Goal: Obtain resource: Download file/media

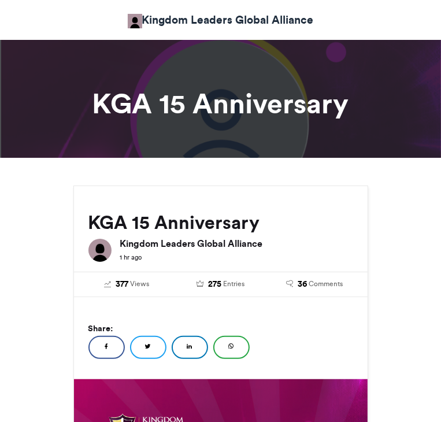
click at [257, 200] on div "KGA 15 Anniversary Kingdom Leaders Global Alliance 1 hr ago" at bounding box center [220, 226] width 293 height 80
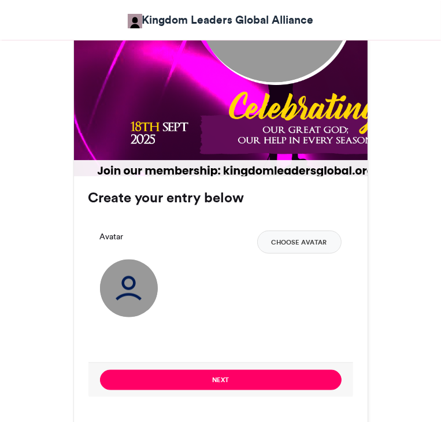
scroll to position [601, 0]
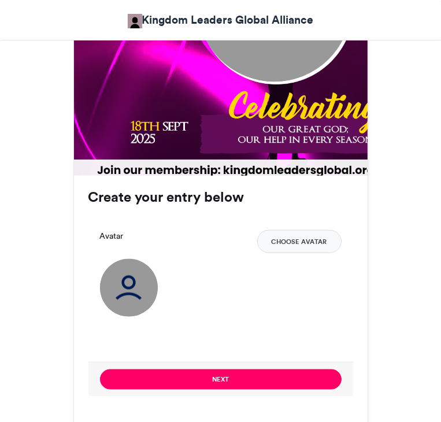
click at [100, 276] on img at bounding box center [129, 288] width 58 height 58
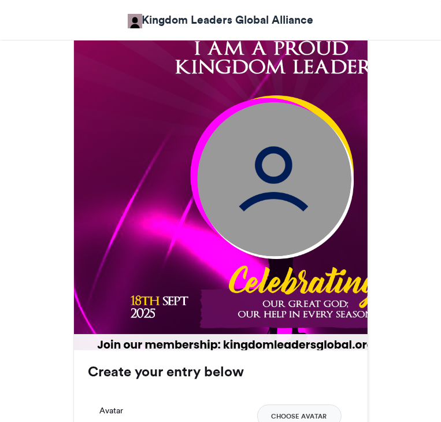
scroll to position [425, 0]
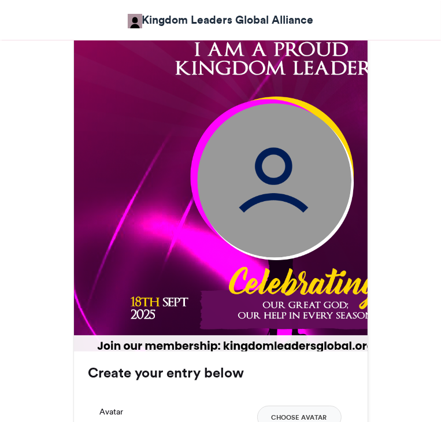
drag, startPoint x: 210, startPoint y: 240, endPoint x: 203, endPoint y: 226, distance: 15.0
click at [203, 226] on img at bounding box center [274, 180] width 154 height 154
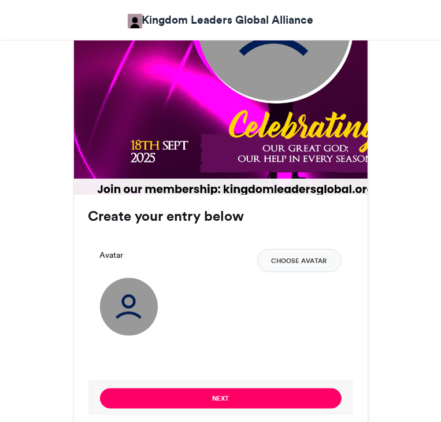
scroll to position [616, 0]
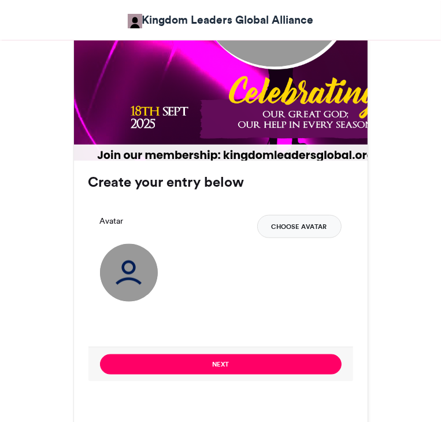
drag, startPoint x: 354, startPoint y: 228, endPoint x: 369, endPoint y: 228, distance: 14.4
click at [341, 228] on button "Choose Avatar" at bounding box center [299, 226] width 84 height 23
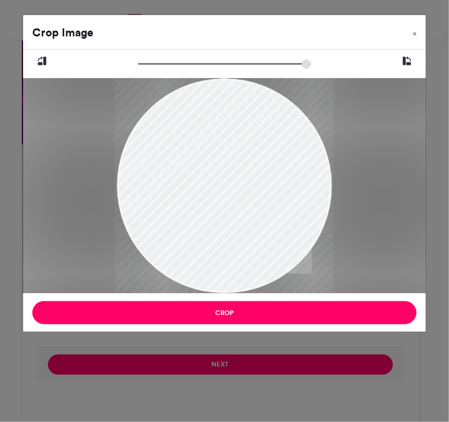
type input "******"
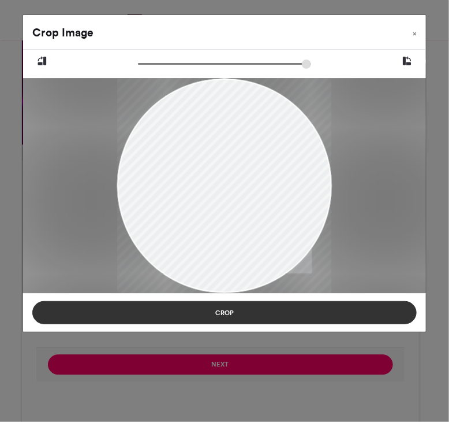
click at [254, 314] on button "Crop" at bounding box center [224, 312] width 385 height 23
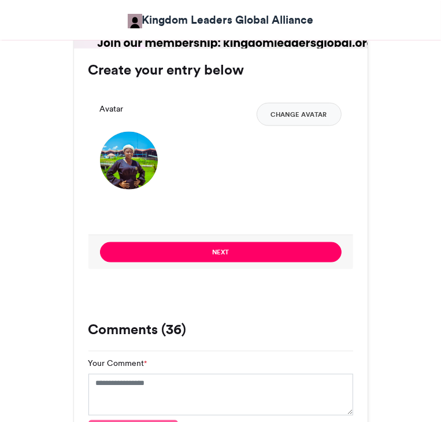
scroll to position [729, 0]
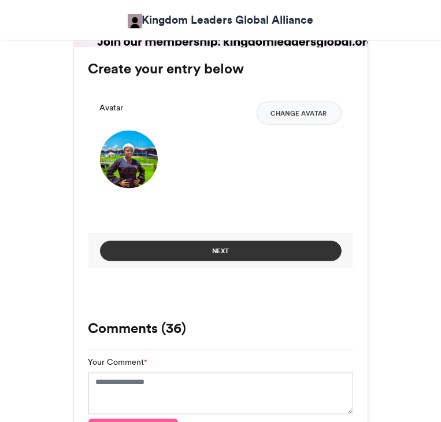
click at [305, 250] on button "Next" at bounding box center [220, 251] width 241 height 20
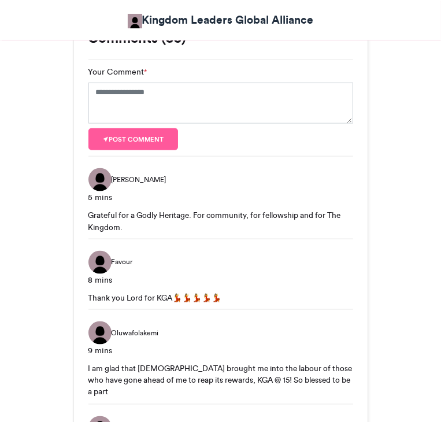
scroll to position [567, 0]
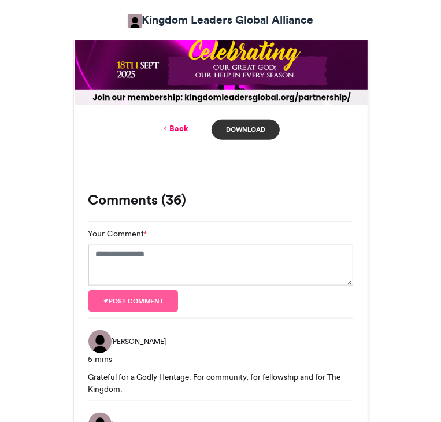
click at [246, 140] on link "Download" at bounding box center [245, 130] width 68 height 20
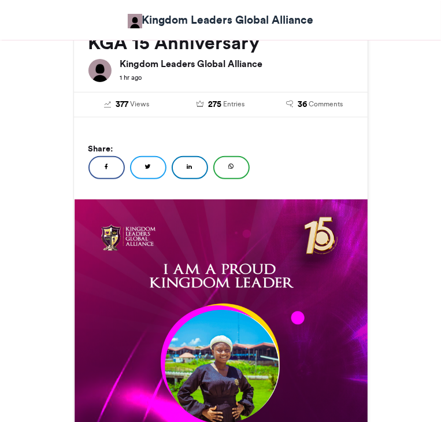
scroll to position [215, 0]
